Goal: Task Accomplishment & Management: Complete application form

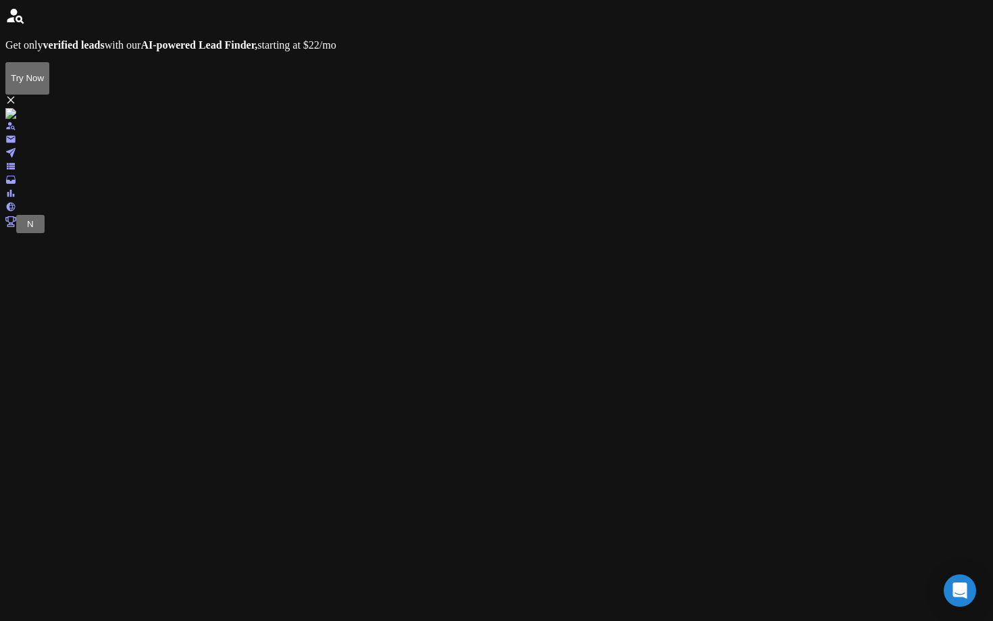
type input "****"
